Goal: Book appointment/travel/reservation

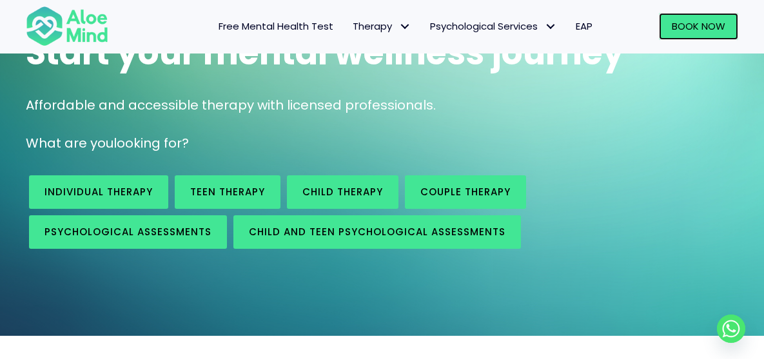
scroll to position [64, 0]
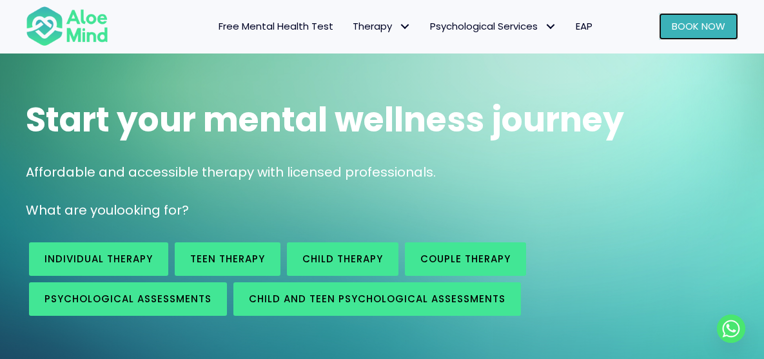
click at [688, 23] on span "Book Now" at bounding box center [697, 26] width 53 height 14
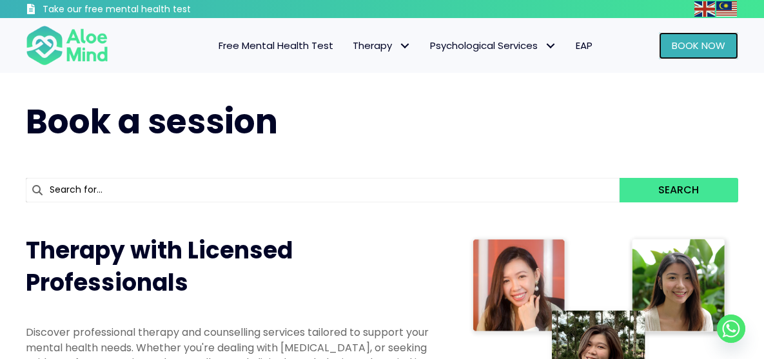
click at [692, 48] on span "Book Now" at bounding box center [697, 46] width 53 height 14
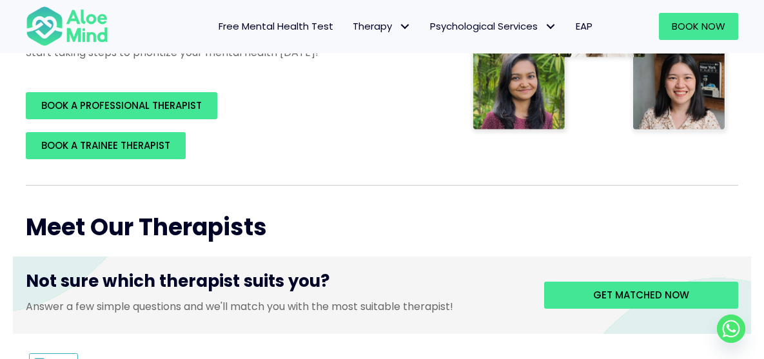
scroll to position [322, 0]
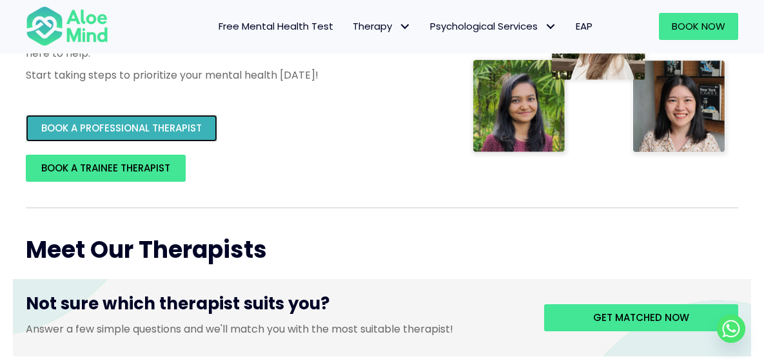
click at [137, 128] on span "BOOK A PROFESSIONAL THERAPIST" at bounding box center [121, 128] width 160 height 14
